Goal: Transaction & Acquisition: Purchase product/service

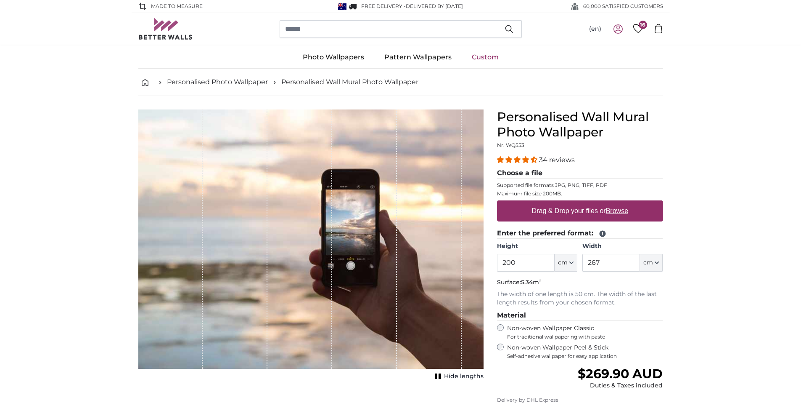
click at [576, 210] on label "Drag & Drop your files or Browse" at bounding box center [579, 210] width 103 height 17
click at [576, 203] on input "Drag & Drop your files or Browse" at bounding box center [580, 201] width 166 height 3
click at [520, 159] on span "4.32 stars" at bounding box center [518, 159] width 8 height 7
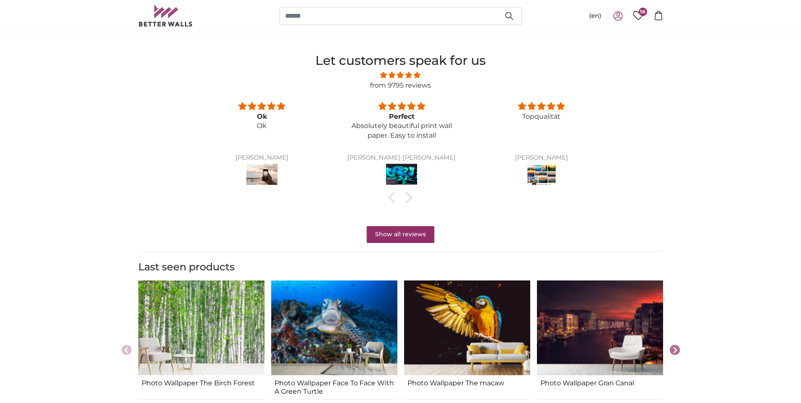
scroll to position [670, 0]
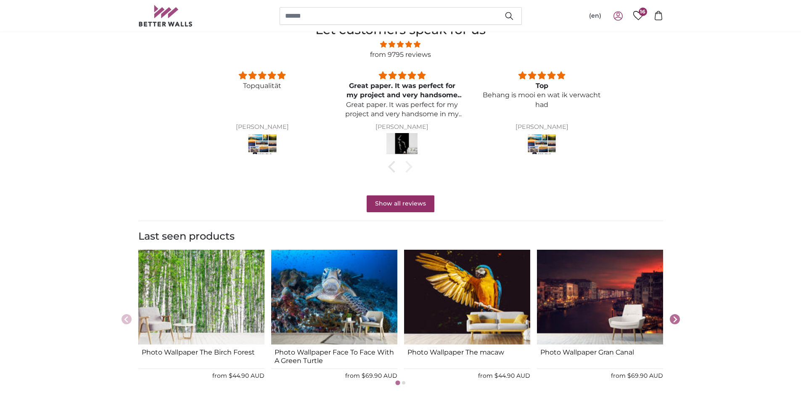
click at [410, 165] on div at bounding box center [407, 167] width 12 height 12
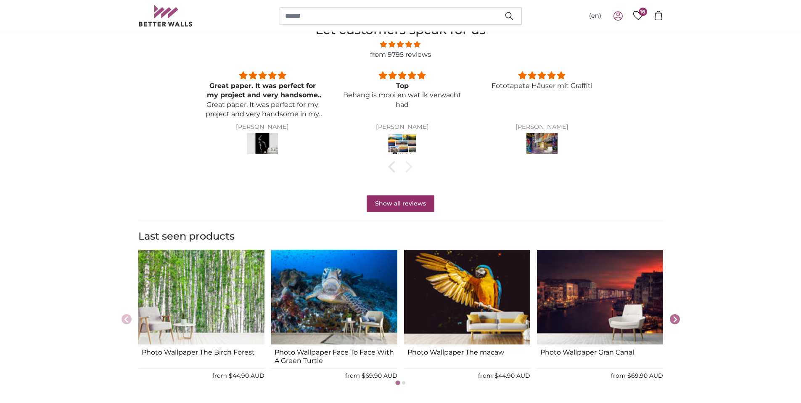
click at [410, 165] on div at bounding box center [407, 167] width 12 height 12
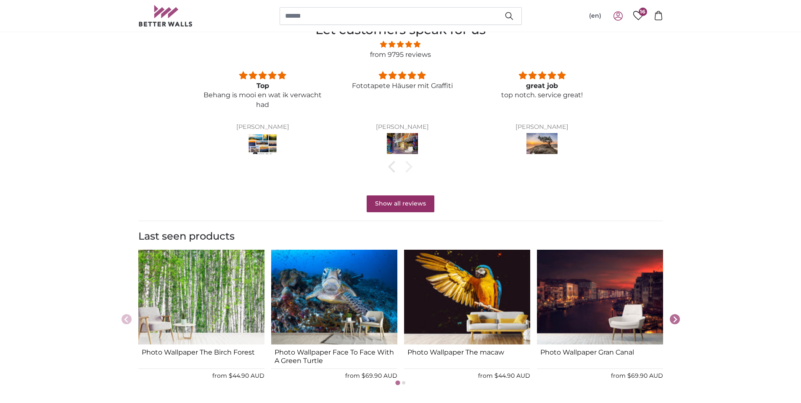
click at [410, 165] on div at bounding box center [407, 167] width 12 height 12
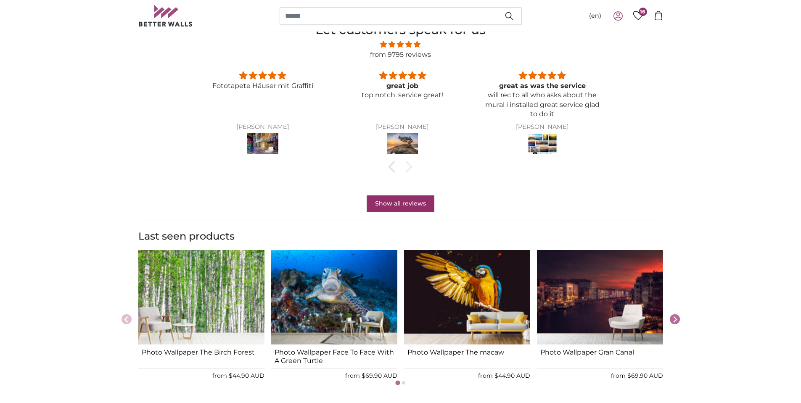
click at [410, 165] on div at bounding box center [407, 167] width 12 height 12
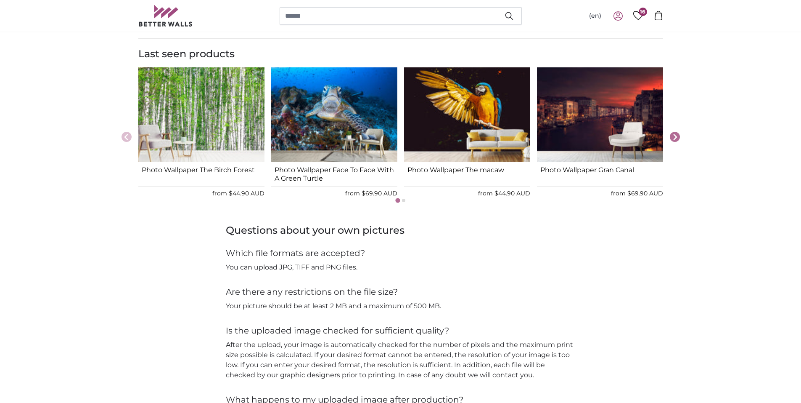
scroll to position [881, 0]
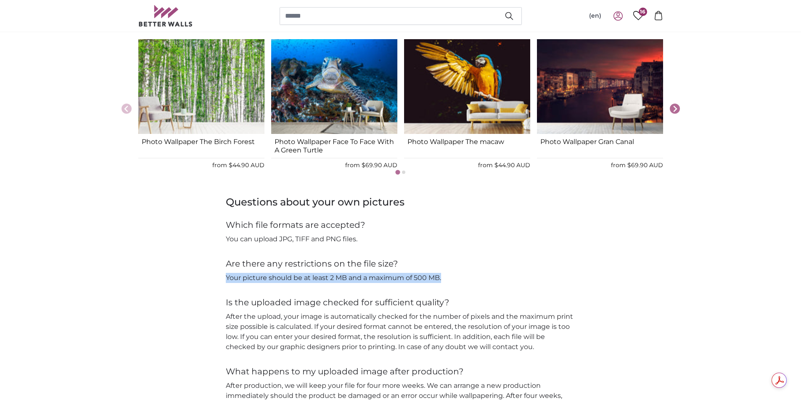
drag, startPoint x: 445, startPoint y: 276, endPoint x: 200, endPoint y: 271, distance: 244.9
click at [200, 271] on div "Questions about your own pictures Which file formats are accepted? You can uplo…" at bounding box center [401, 327] width 539 height 264
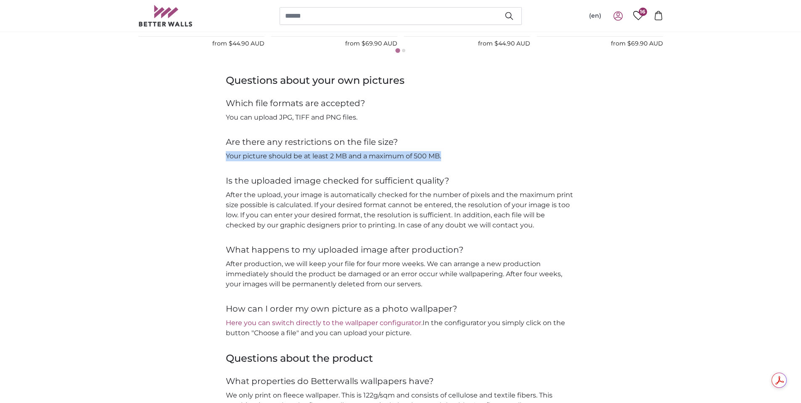
scroll to position [1007, 0]
